Goal: Task Accomplishment & Management: Complete application form

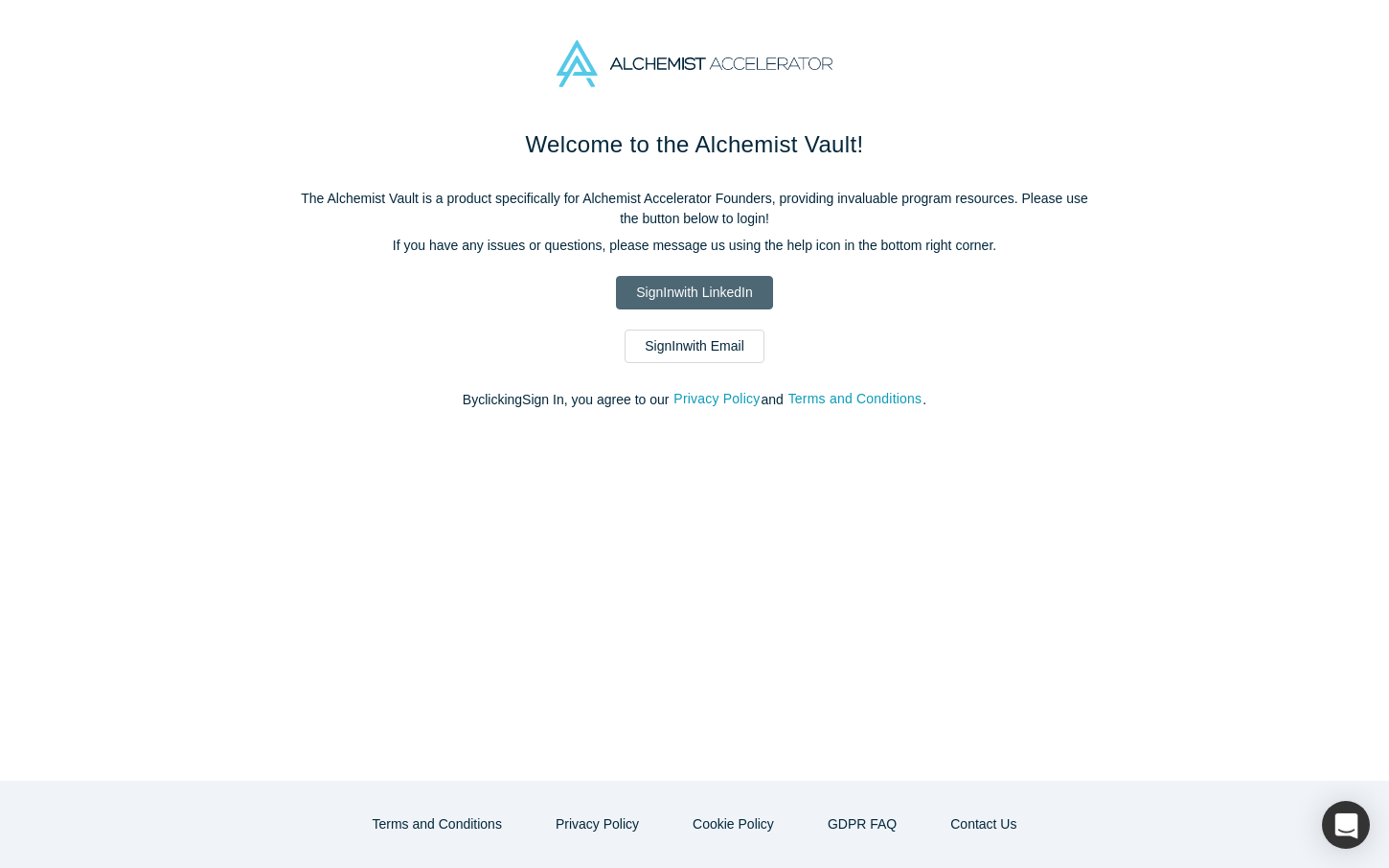
click at [692, 298] on link "Sign In with LinkedIn" at bounding box center [694, 292] width 156 height 33
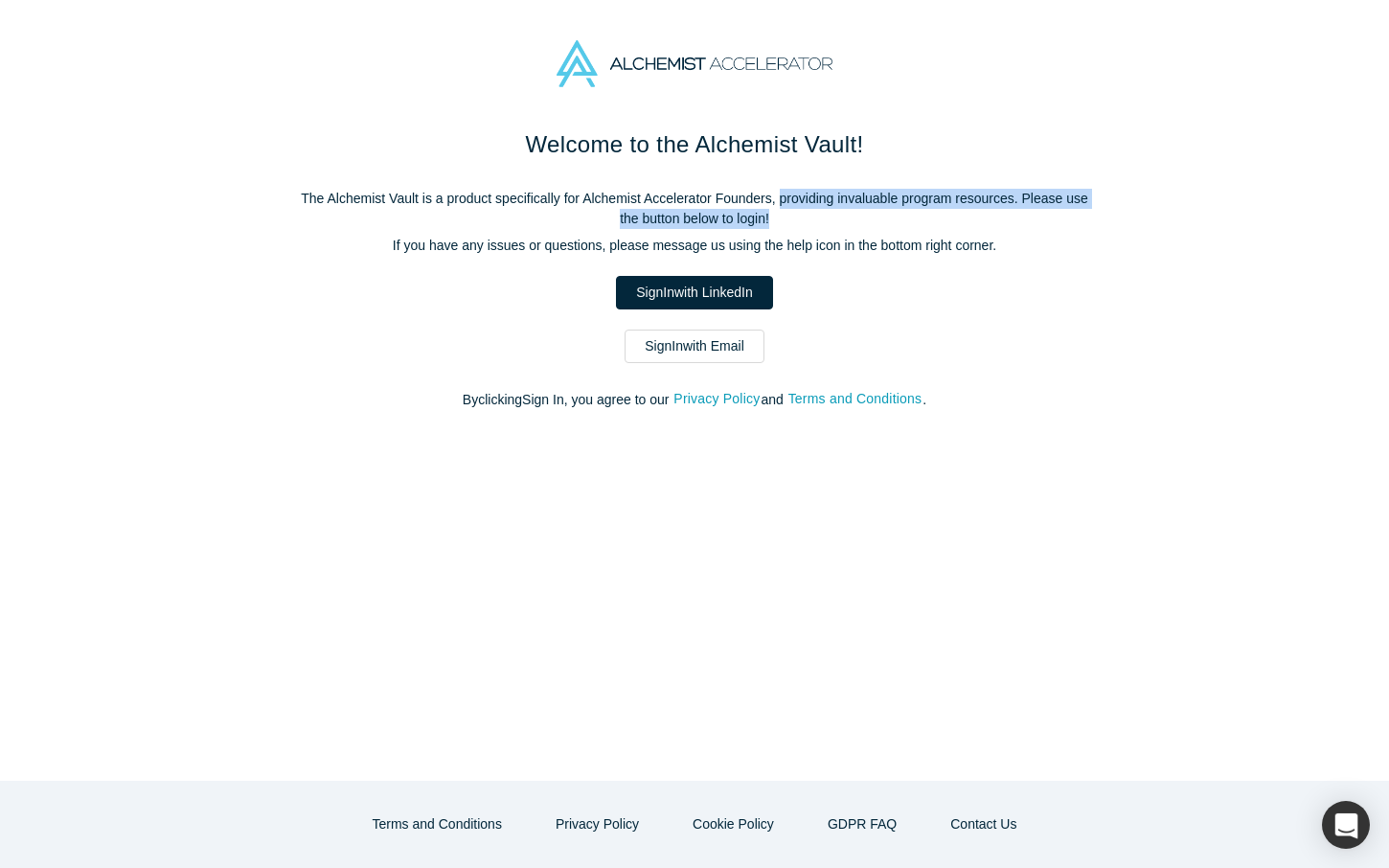
drag, startPoint x: 783, startPoint y: 198, endPoint x: 792, endPoint y: 216, distance: 20.1
click at [792, 216] on p "The Alchemist Vault is a product specifically for Alchemist Accelerator Founder…" at bounding box center [694, 208] width 805 height 40
click at [670, 293] on link "Sign In with LinkedIn" at bounding box center [694, 292] width 156 height 33
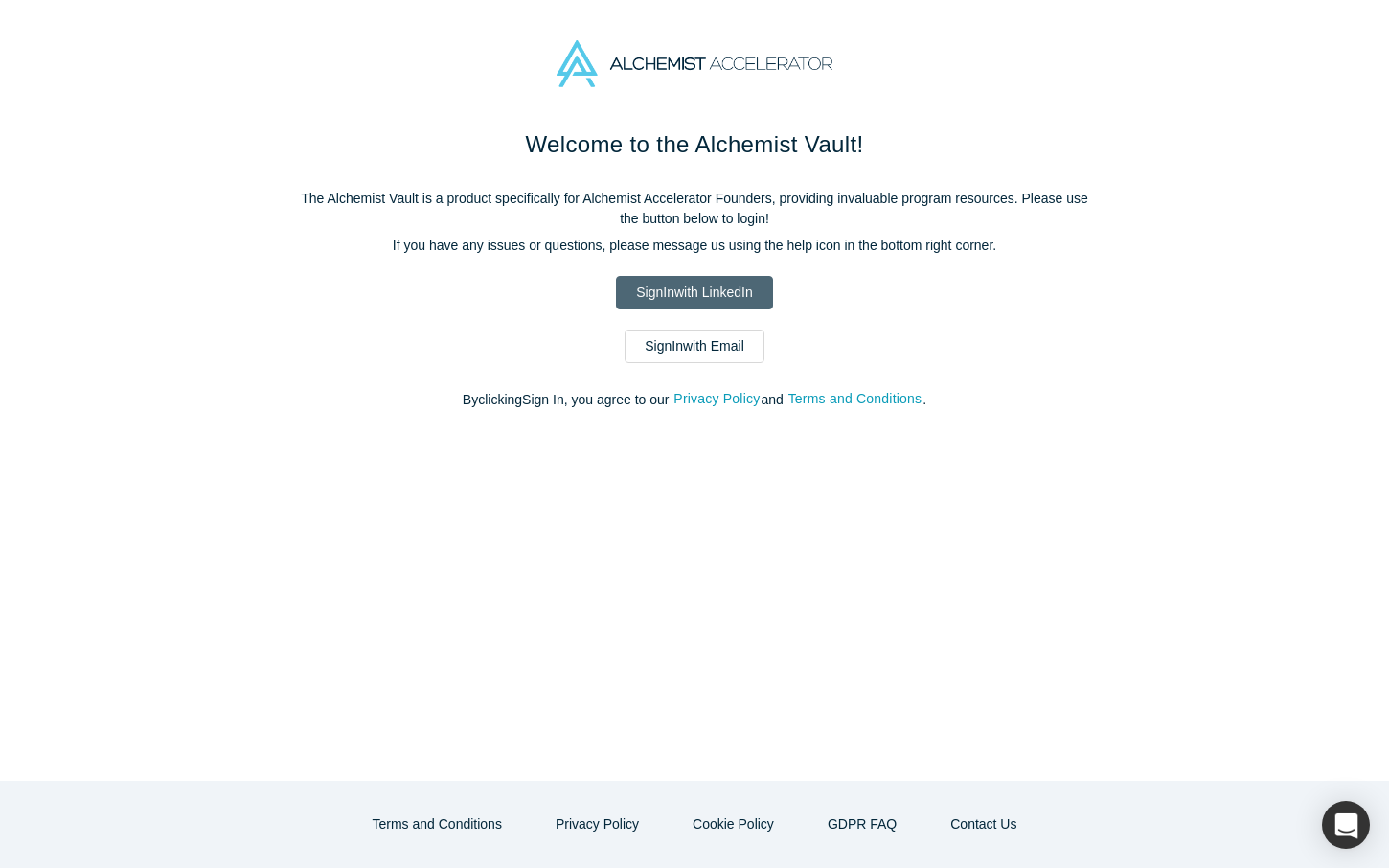
click at [702, 281] on link "Sign In with LinkedIn" at bounding box center [694, 292] width 156 height 33
